Goal: Use online tool/utility: Utilize a website feature to perform a specific function

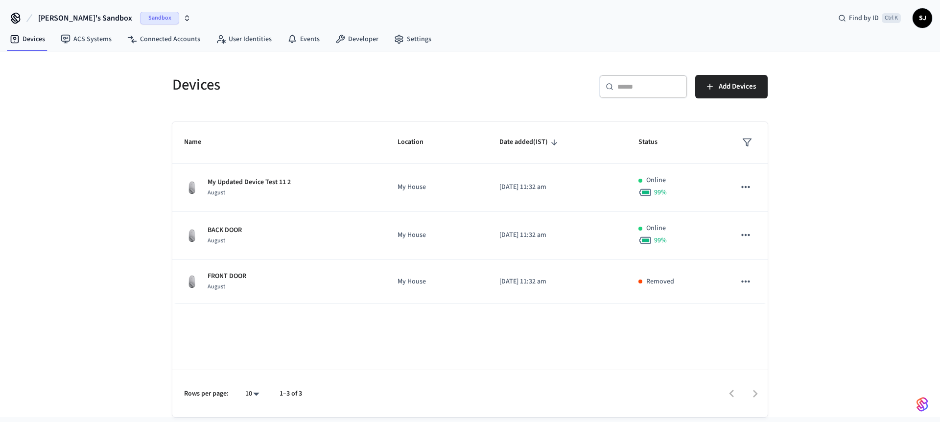
click at [80, 14] on span "[PERSON_NAME]'s Sandbox" at bounding box center [85, 18] width 94 height 12
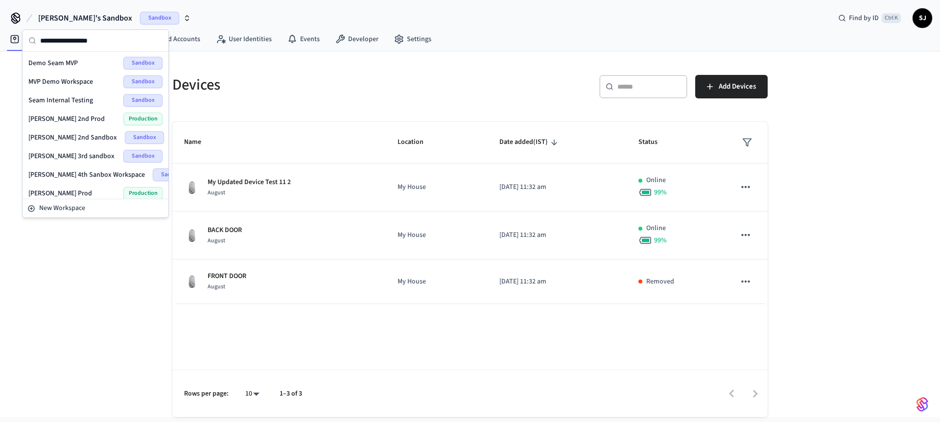
click at [65, 105] on span "Seam Internal Testing" at bounding box center [60, 100] width 65 height 10
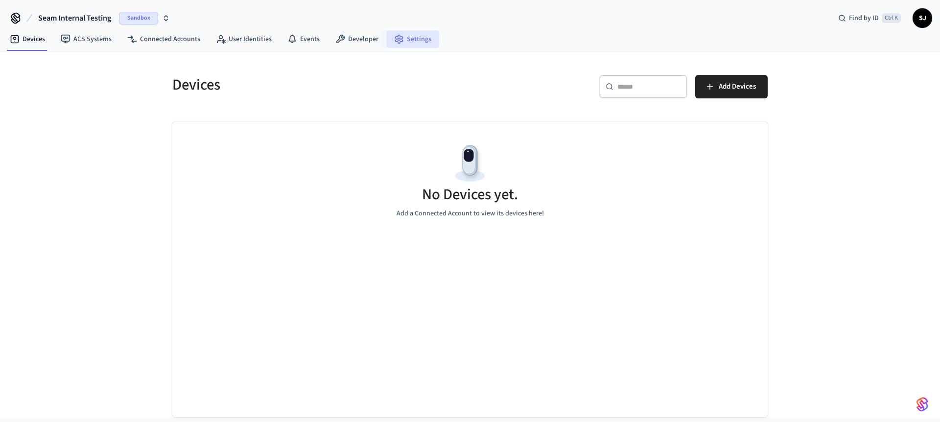
click at [403, 44] on link "Settings" at bounding box center [412, 39] width 53 height 18
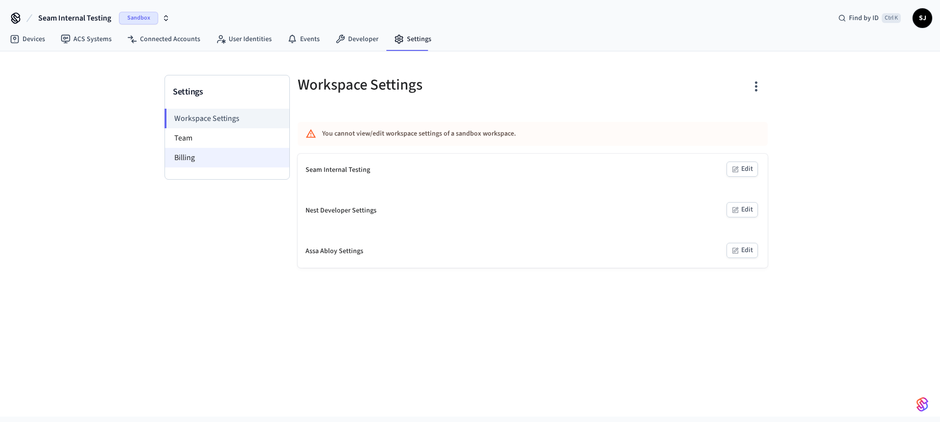
click at [211, 157] on li "Billing" at bounding box center [227, 158] width 124 height 20
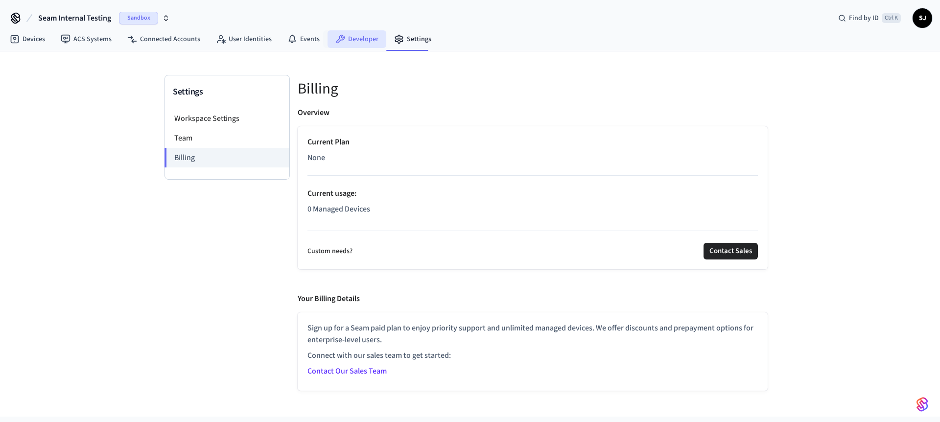
click at [356, 46] on link "Developer" at bounding box center [357, 39] width 59 height 18
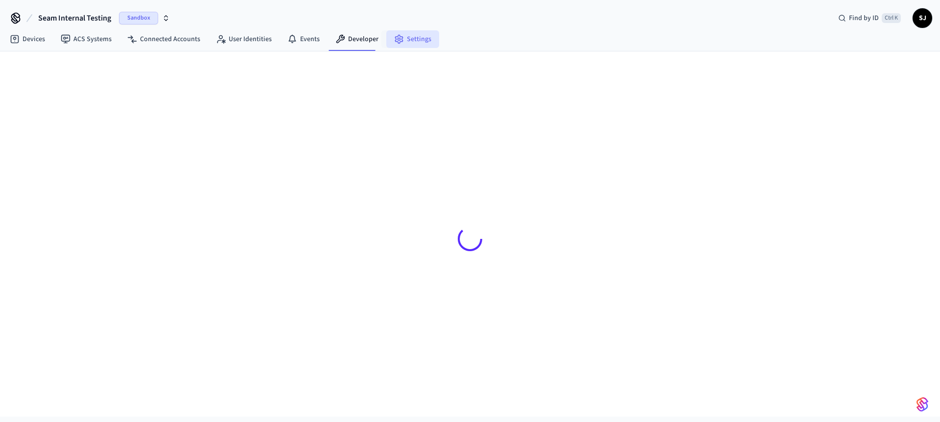
click at [402, 40] on link "Settings" at bounding box center [412, 39] width 53 height 18
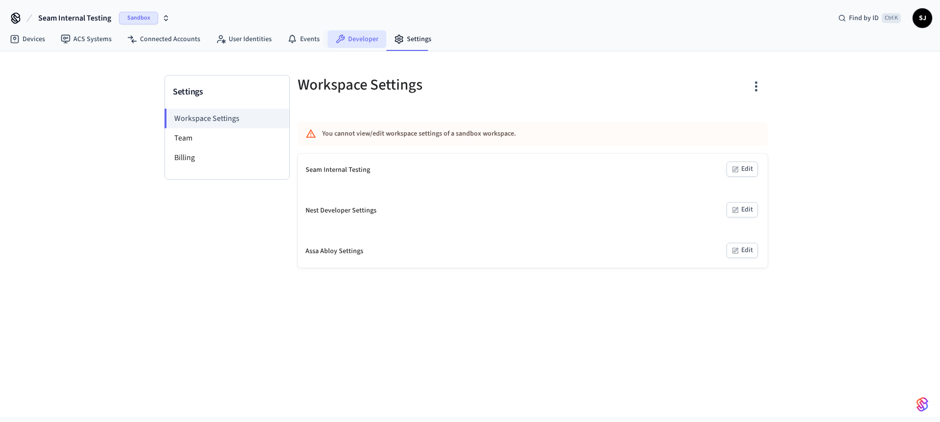
click at [363, 44] on link "Developer" at bounding box center [357, 39] width 59 height 18
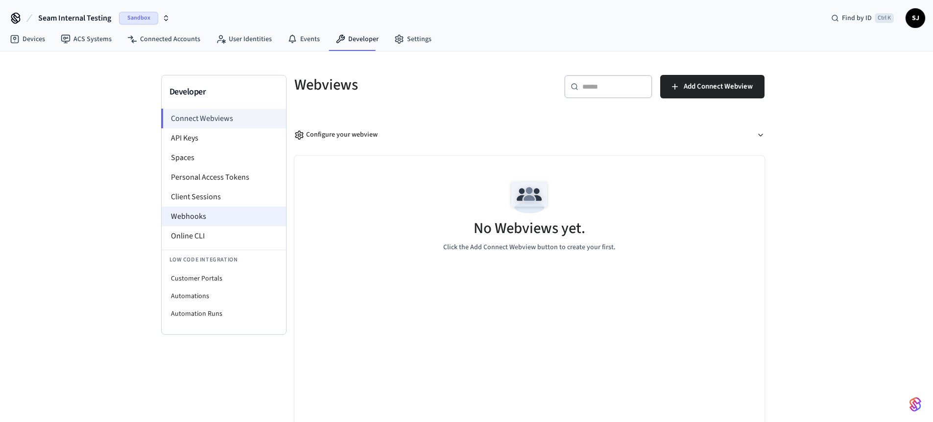
click at [208, 220] on li "Webhooks" at bounding box center [224, 217] width 124 height 20
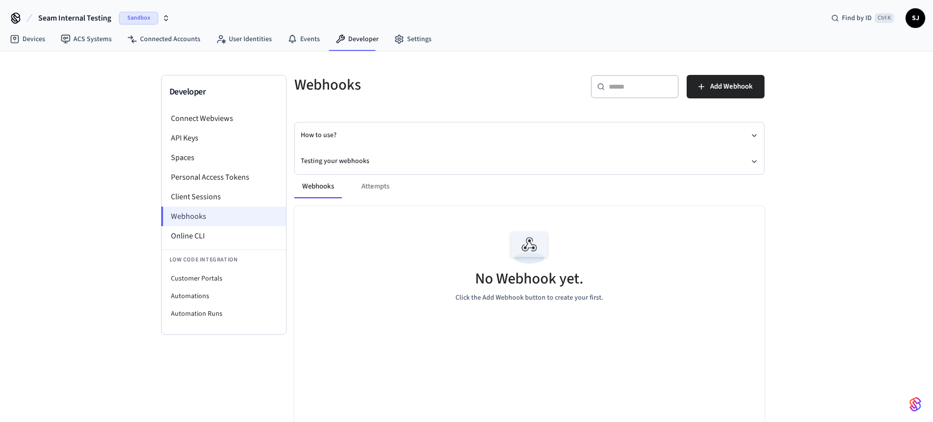
click at [208, 220] on li "Webhooks" at bounding box center [223, 217] width 125 height 20
click at [191, 279] on li "Customer Portals" at bounding box center [224, 279] width 124 height 18
select select "**********"
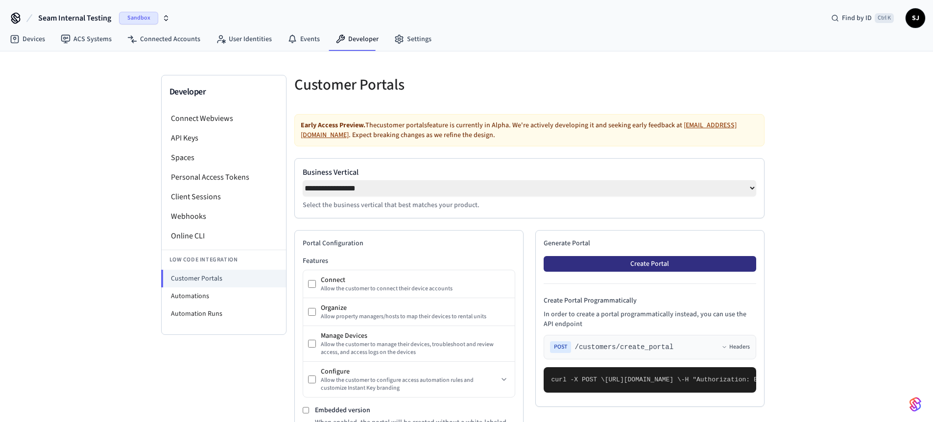
click at [632, 272] on button "Create Portal" at bounding box center [649, 264] width 212 height 16
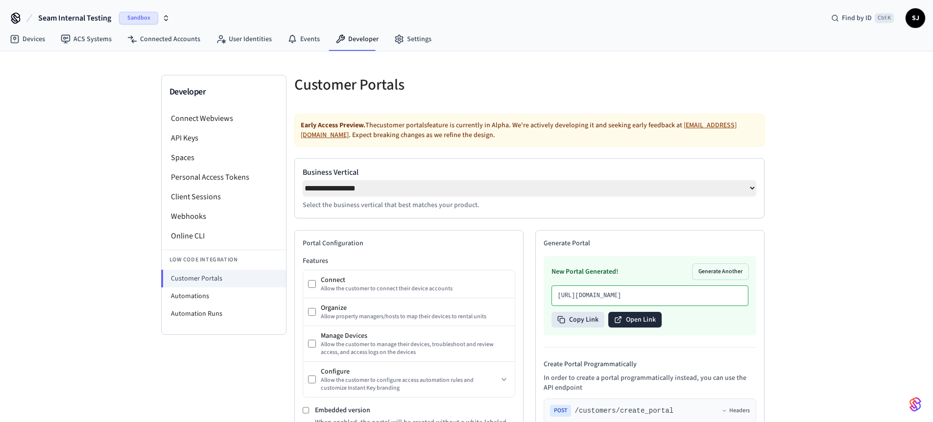
click at [625, 328] on button "Open Link" at bounding box center [634, 320] width 53 height 16
click at [206, 297] on li "Automations" at bounding box center [224, 296] width 124 height 18
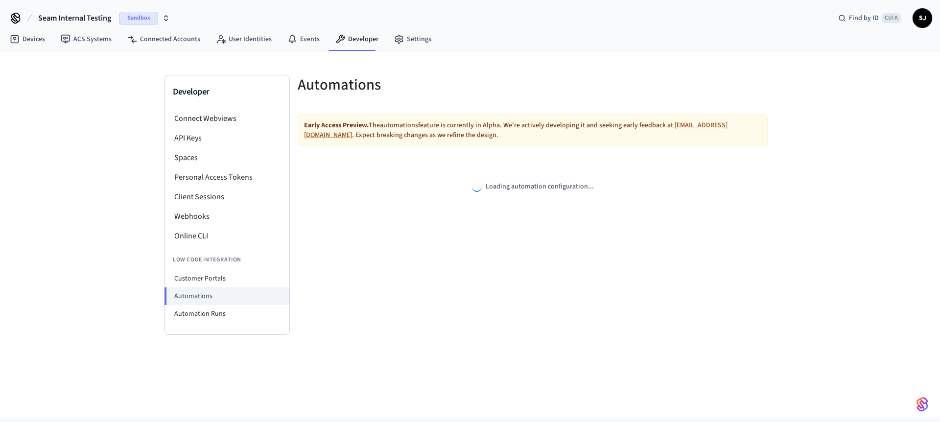
select select "**********"
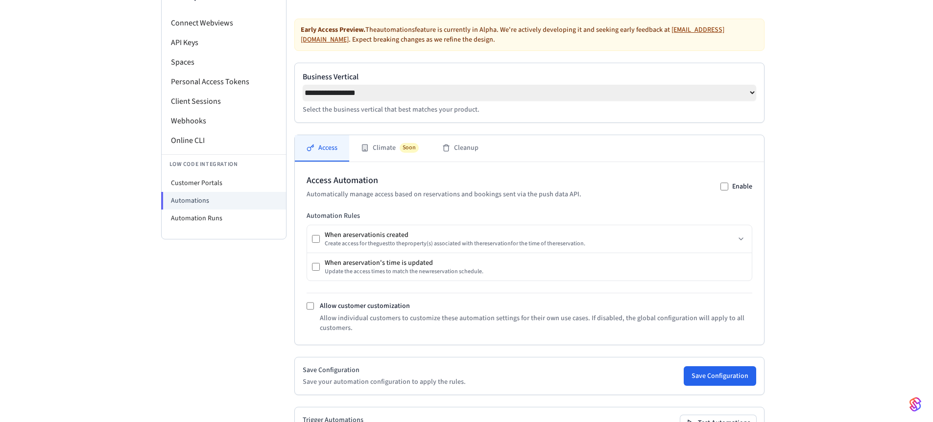
scroll to position [90, 0]
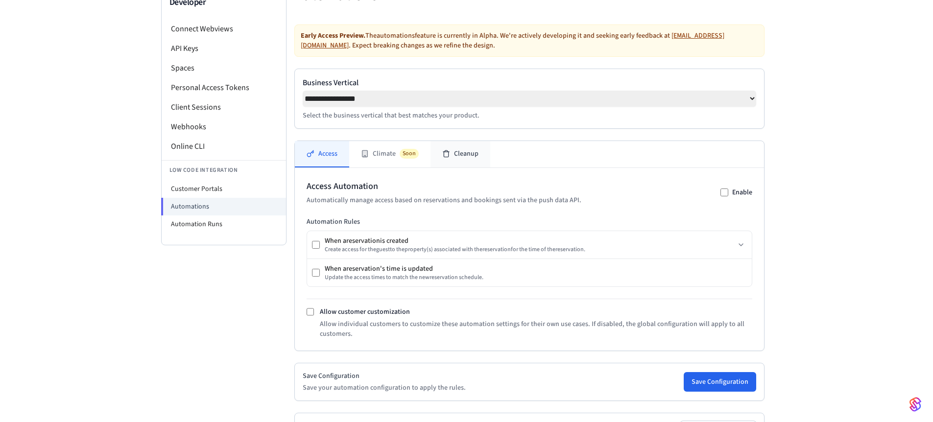
click at [463, 164] on button "Cleanup" at bounding box center [460, 154] width 60 height 26
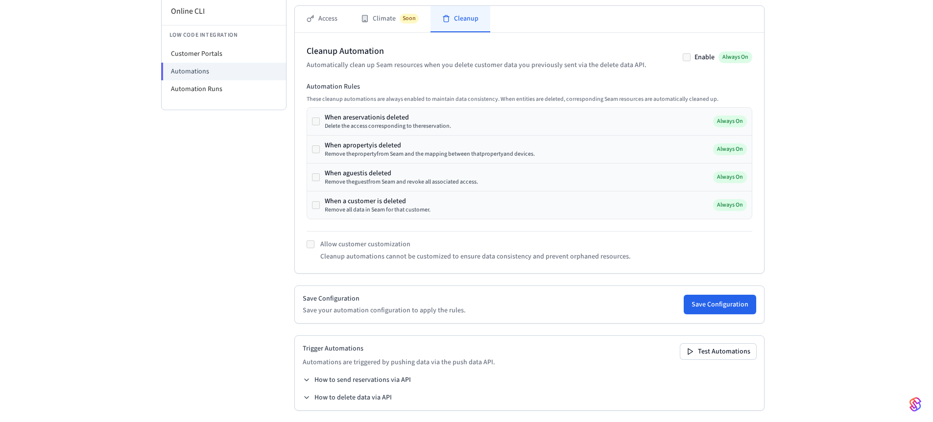
scroll to position [233, 0]
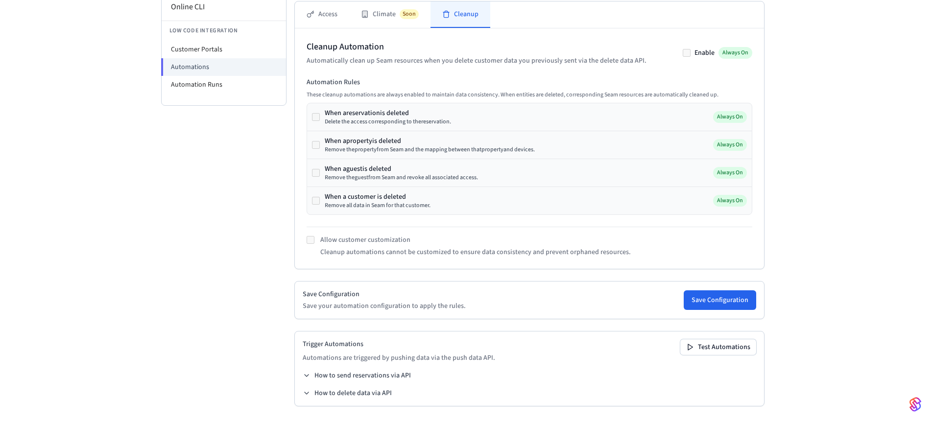
click at [381, 311] on div "Save Configuration Save your automation configuration to apply the rules. Save …" at bounding box center [529, 300] width 470 height 38
click at [327, 373] on button "How to send reservations via API" at bounding box center [357, 376] width 108 height 10
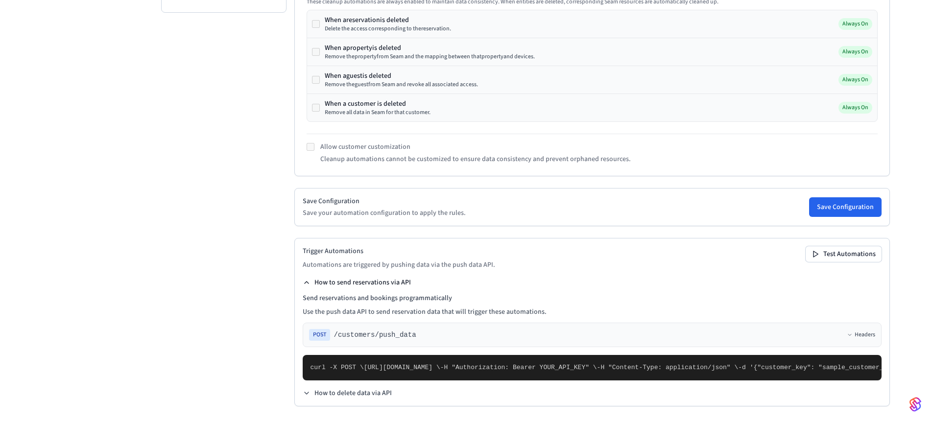
scroll to position [536, 0]
click at [332, 388] on button "How to delete data via API" at bounding box center [347, 393] width 89 height 10
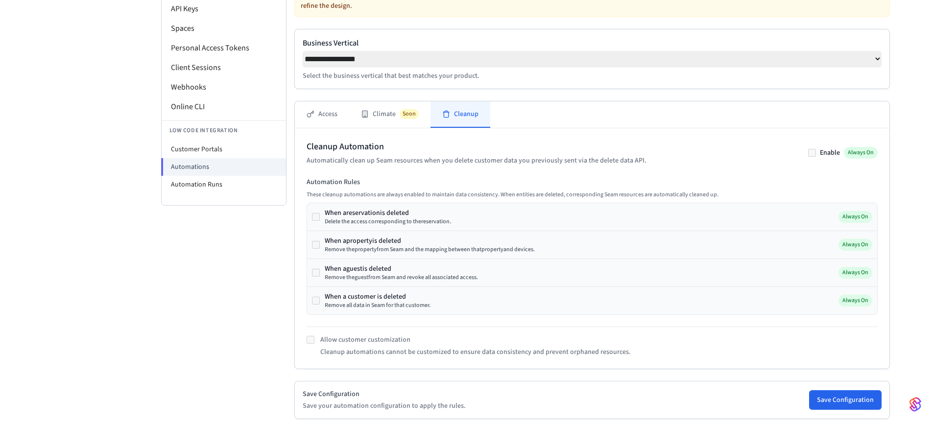
scroll to position [101, 0]
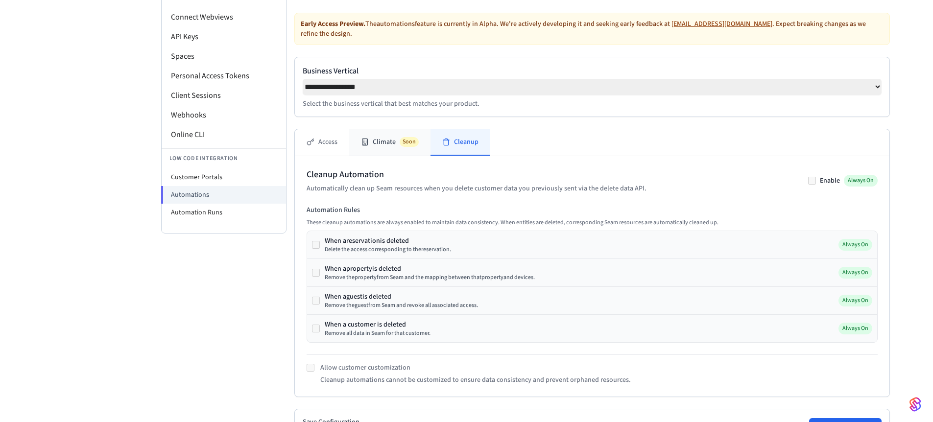
click at [379, 155] on button "Climate Soon" at bounding box center [389, 142] width 81 height 26
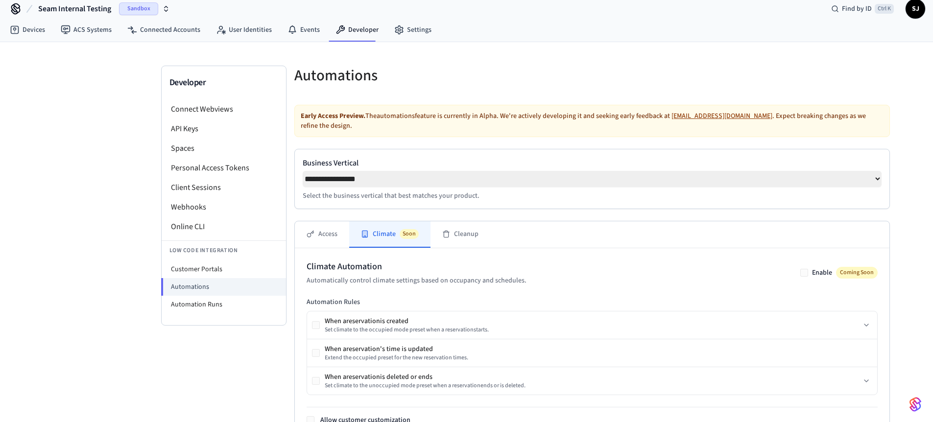
scroll to position [0, 0]
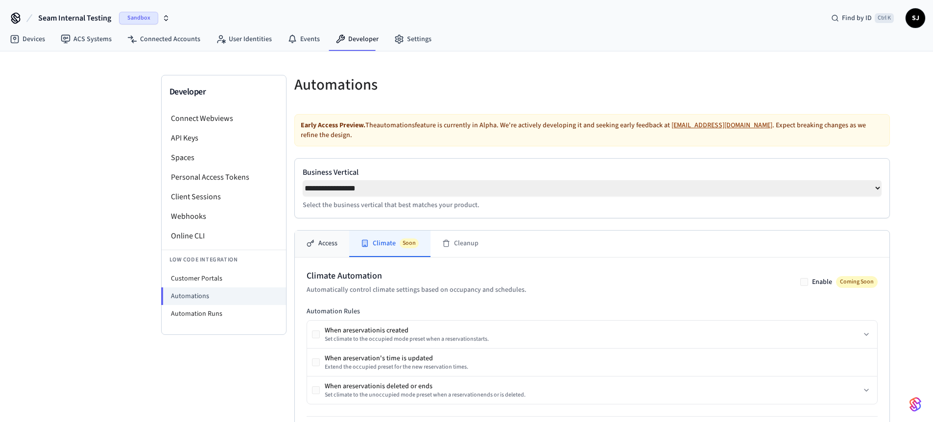
click at [329, 257] on button "Access" at bounding box center [322, 244] width 54 height 26
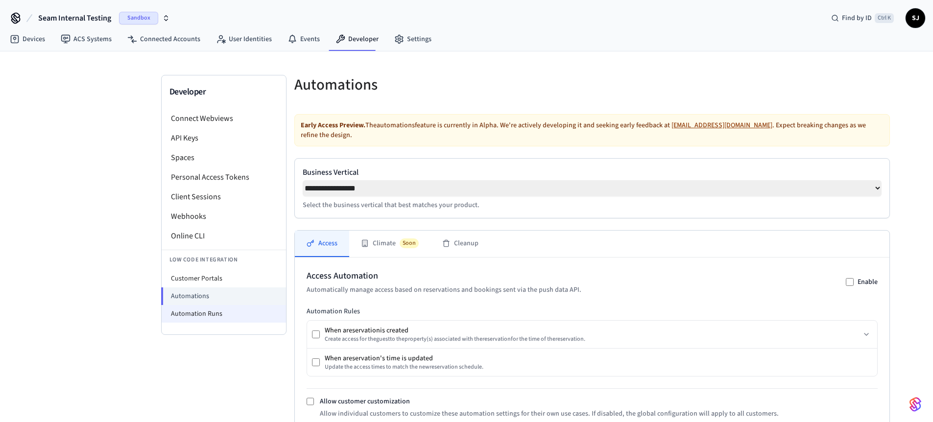
click at [204, 312] on li "Automation Runs" at bounding box center [224, 314] width 124 height 18
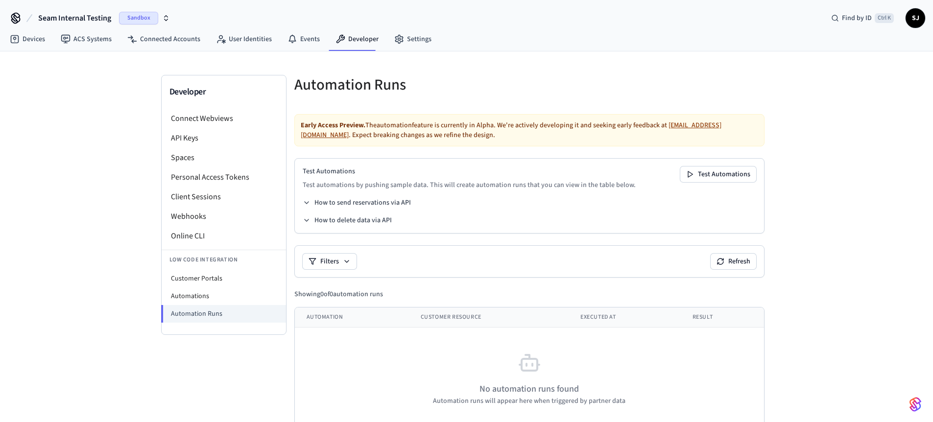
scroll to position [24, 0]
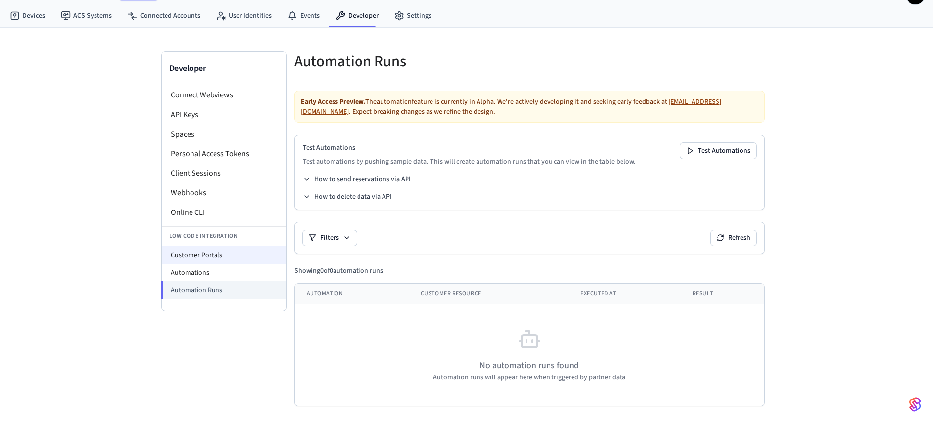
click at [213, 259] on li "Customer Portals" at bounding box center [224, 255] width 124 height 18
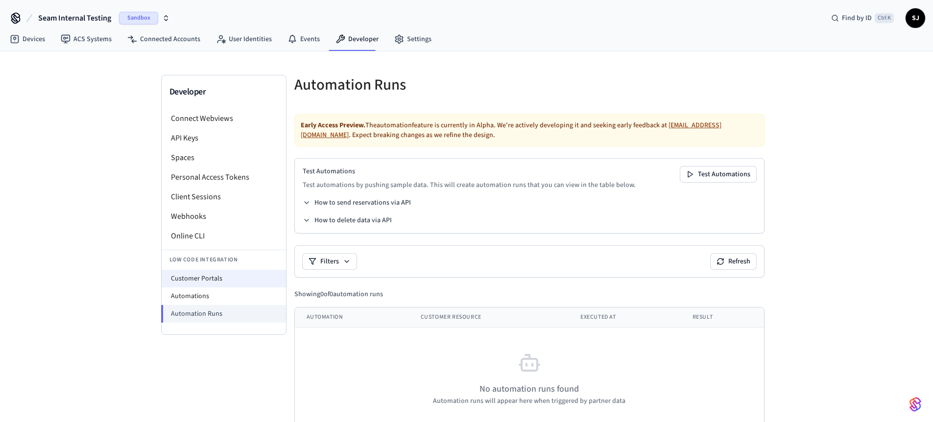
select select "**********"
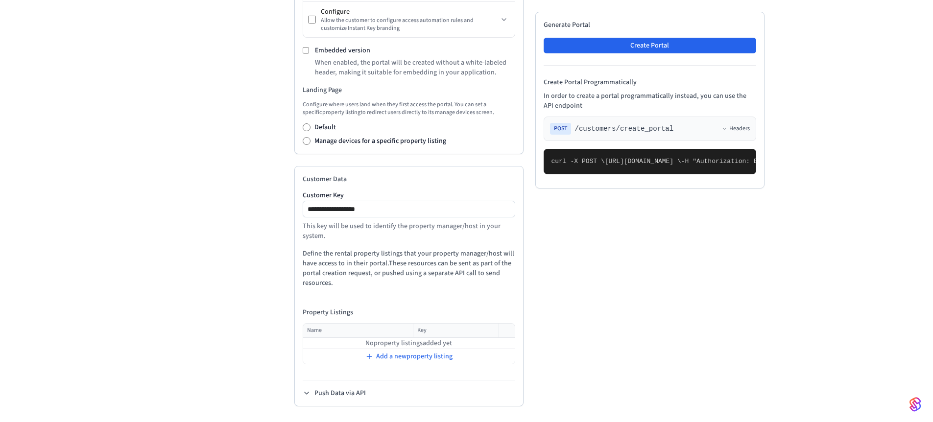
scroll to position [361, 0]
click at [356, 140] on label "Manage devices for a specific property listing" at bounding box center [380, 141] width 132 height 10
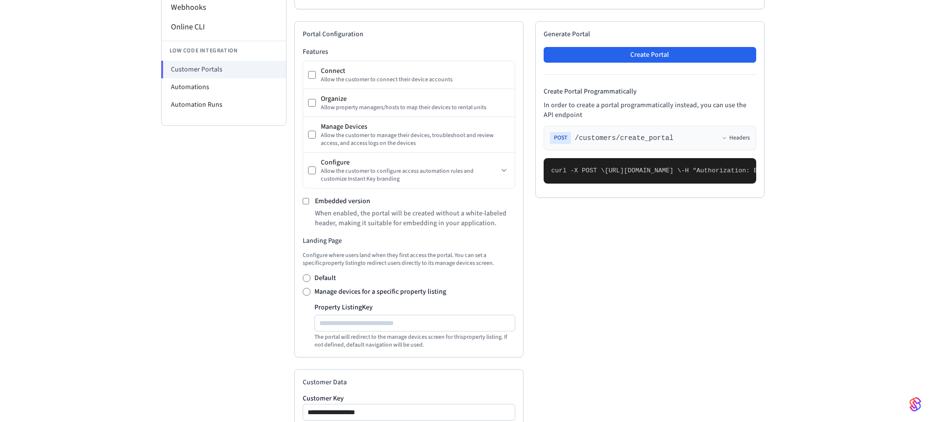
scroll to position [188, 0]
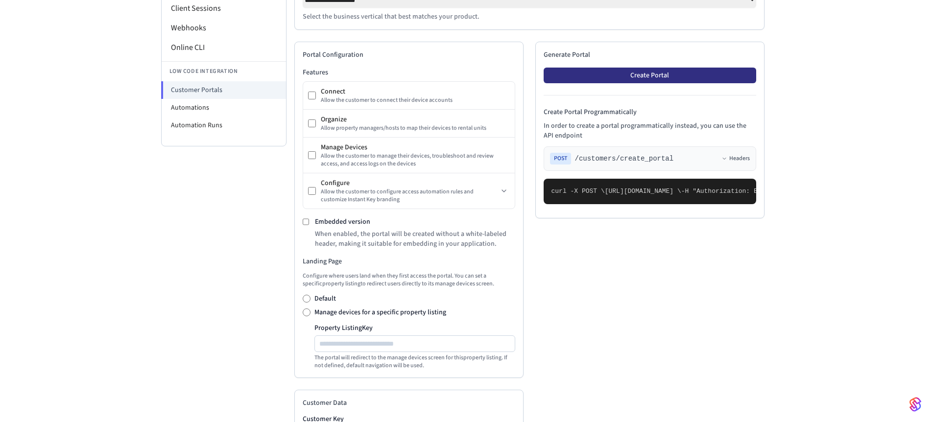
click at [601, 77] on button "Create Portal" at bounding box center [649, 76] width 212 height 16
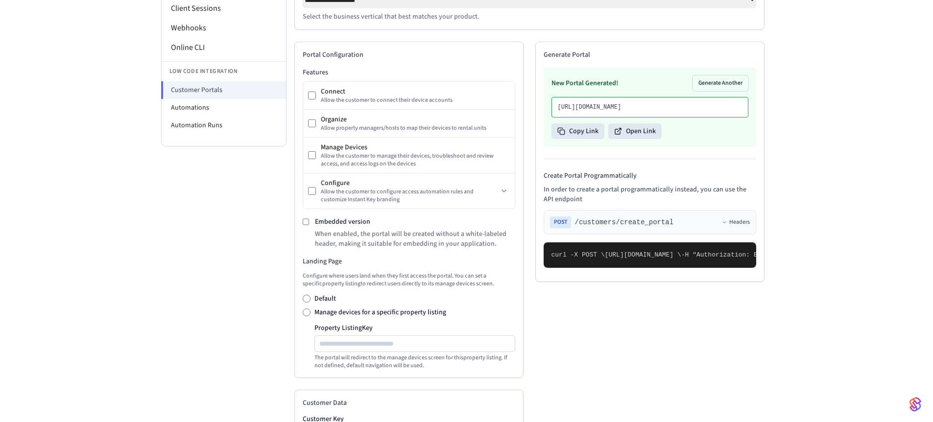
click at [623, 147] on div "New Portal Generated! Generate Another [URL][DOMAIN_NAME] Copy Link Open Link" at bounding box center [649, 107] width 212 height 79
click at [645, 139] on button "Open Link" at bounding box center [634, 131] width 53 height 16
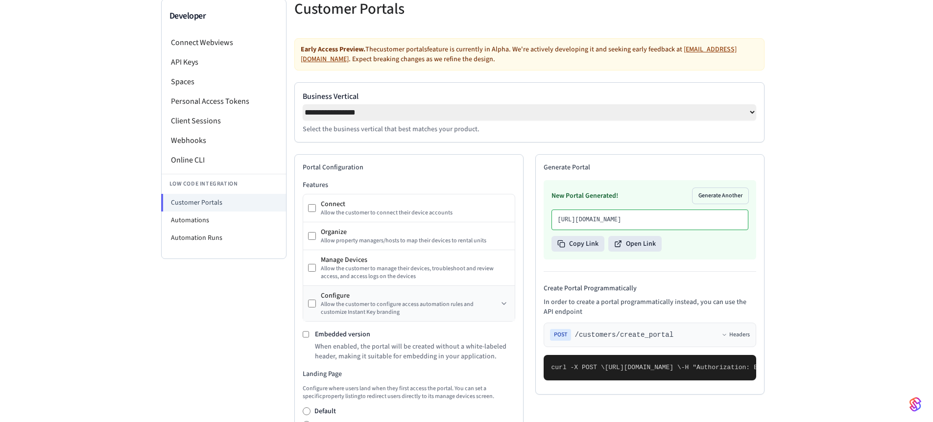
scroll to position [62, 0]
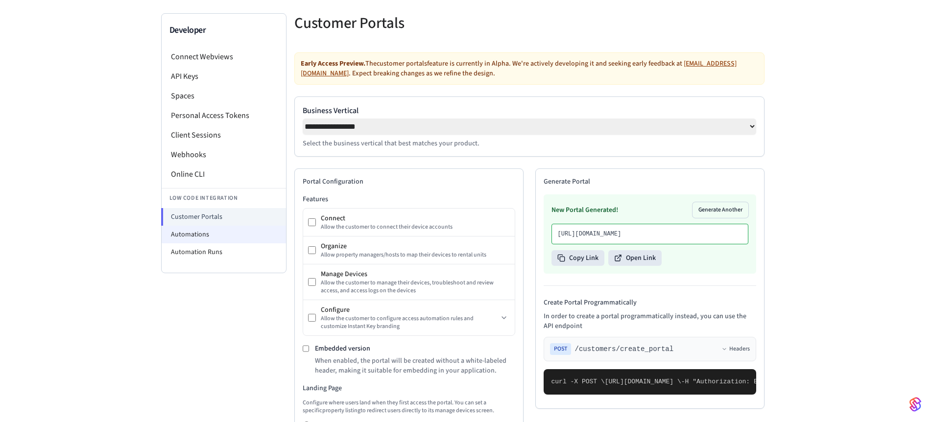
click at [213, 229] on li "Automations" at bounding box center [224, 235] width 124 height 18
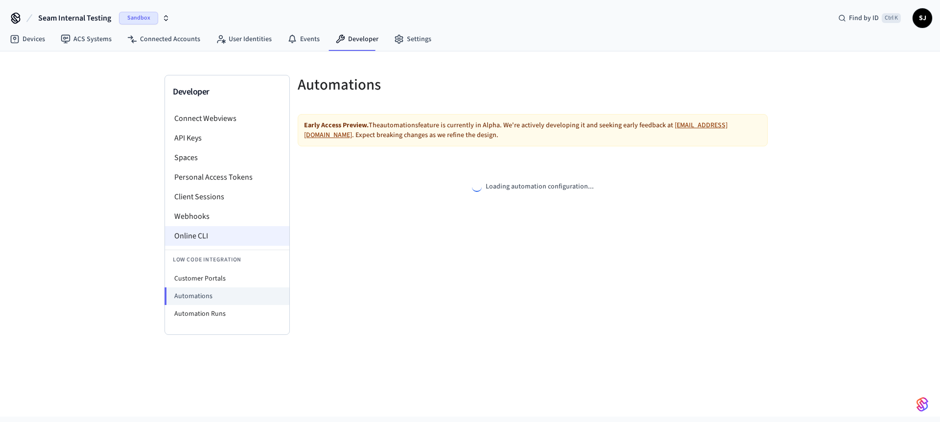
select select "**********"
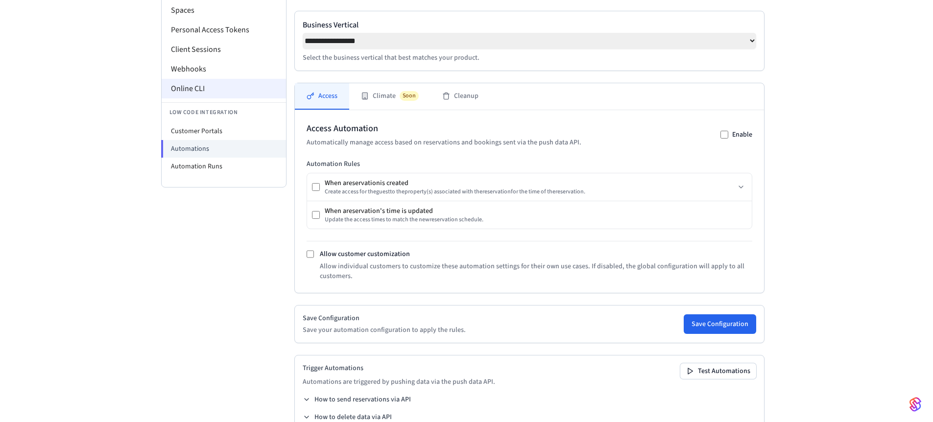
scroll to position [175, 0]
